Goal: Task Accomplishment & Management: Complete application form

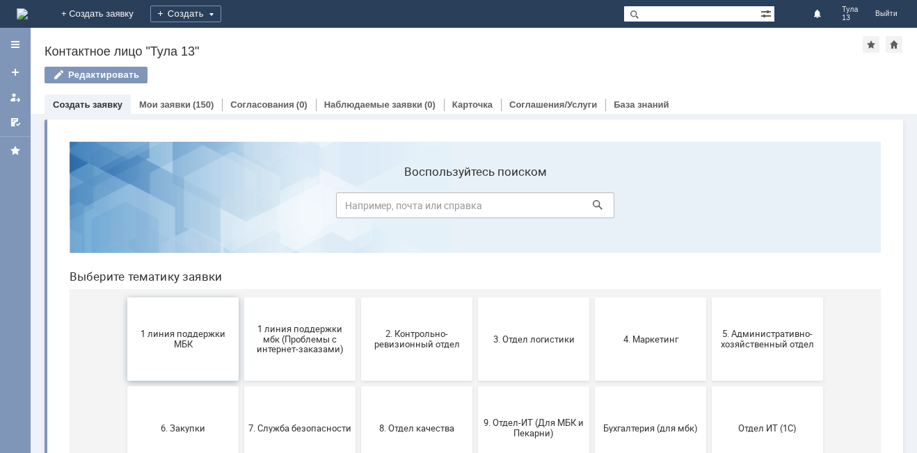
click at [156, 328] on button "1 линия поддержки МБК" at bounding box center [182, 339] width 111 height 83
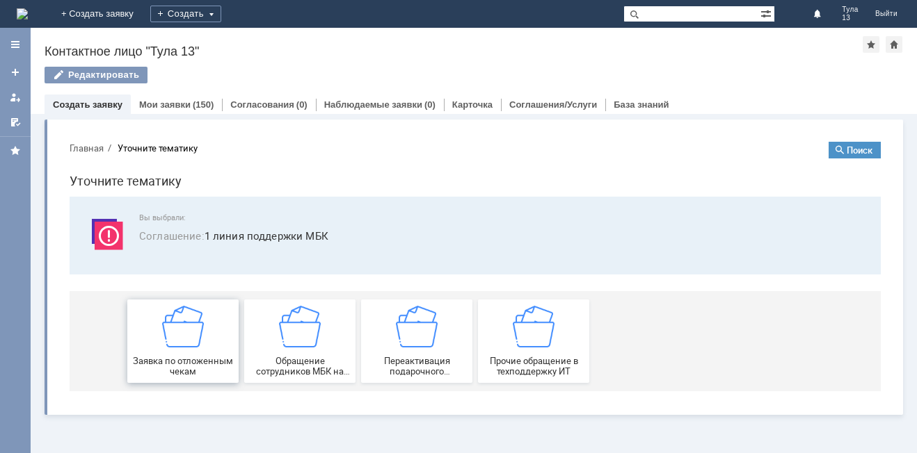
click at [194, 339] on img at bounding box center [183, 327] width 42 height 42
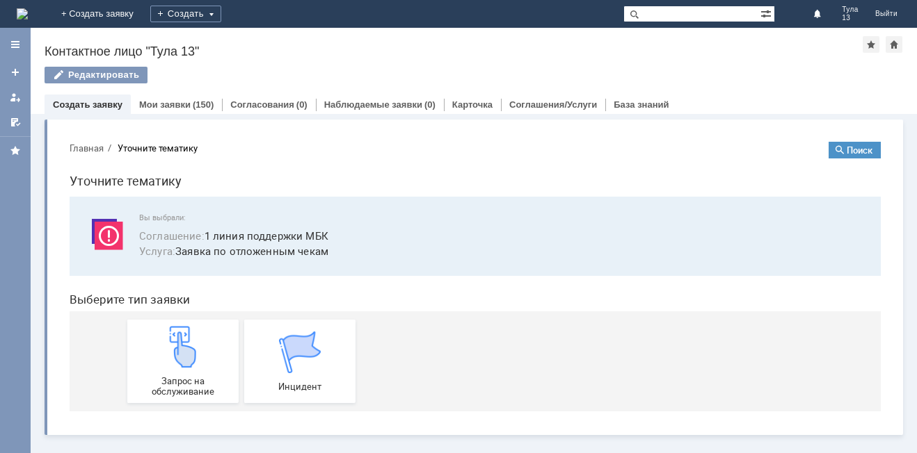
click at [194, 339] on img at bounding box center [183, 347] width 42 height 42
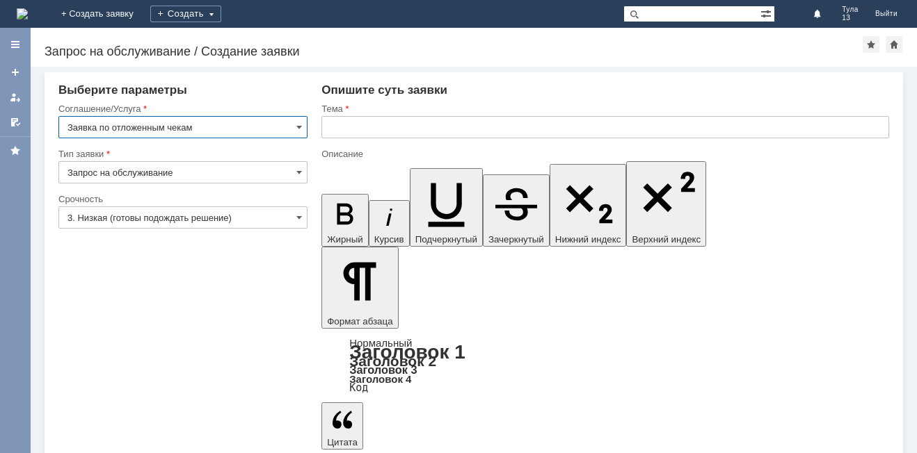
click at [380, 124] on input "text" at bounding box center [605, 127] width 568 height 22
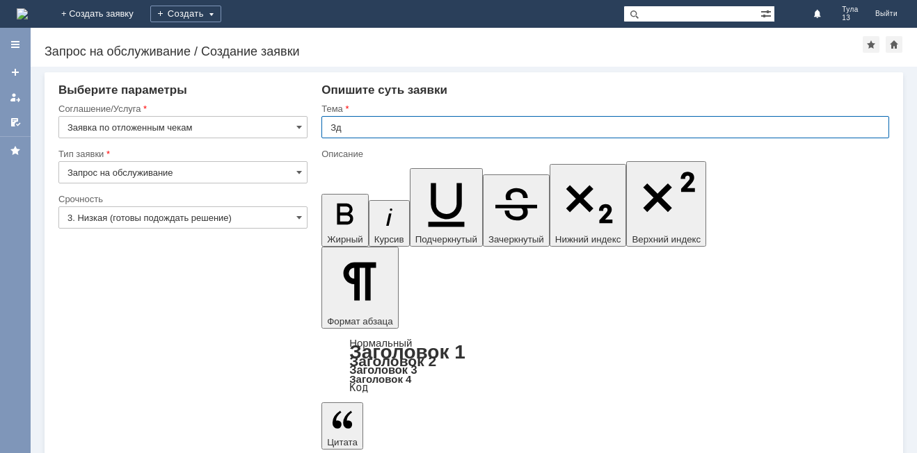
type input "З"
type input "МБК Тула 13, отложенные чеки"
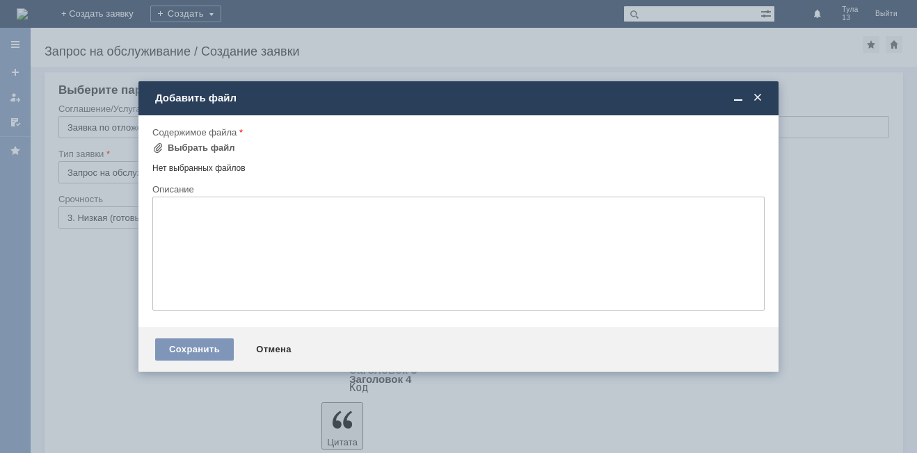
click at [199, 175] on div at bounding box center [458, 178] width 612 height 8
click at [202, 165] on div "Нет выбранных файлов" at bounding box center [458, 166] width 612 height 16
click at [209, 152] on div "Выбрать файл" at bounding box center [201, 148] width 67 height 11
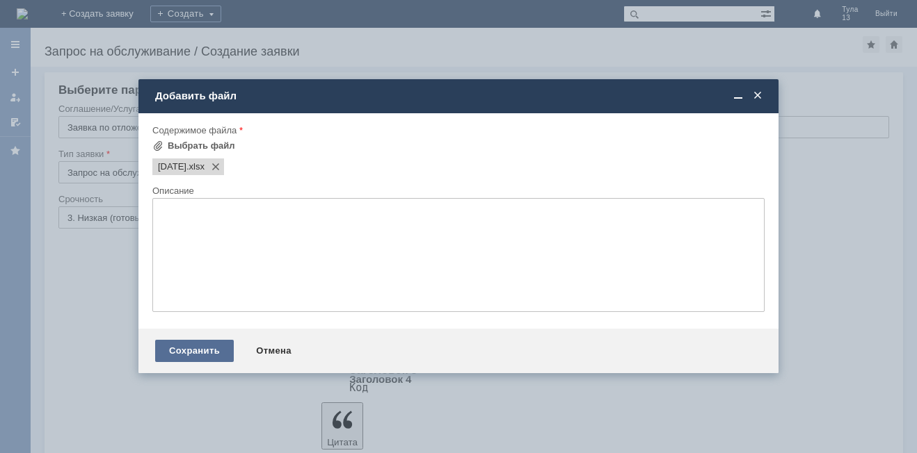
click at [184, 353] on div "Сохранить" at bounding box center [194, 351] width 79 height 22
